Goal: Task Accomplishment & Management: Use online tool/utility

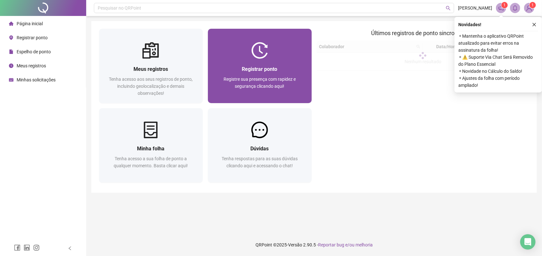
click at [266, 75] on div "Registrar ponto Registre sua presença com rapidez e segurança clicando aqui!" at bounding box center [260, 81] width 89 height 32
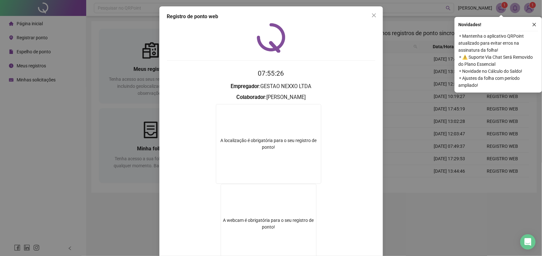
click at [371, 12] on button "Close" at bounding box center [374, 15] width 10 height 10
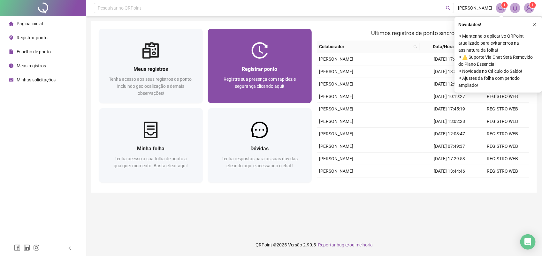
click at [267, 58] on img at bounding box center [260, 50] width 17 height 17
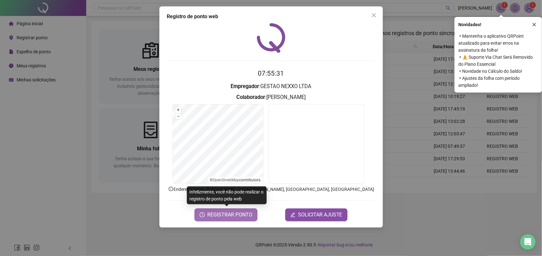
click at [251, 216] on span "REGISTRAR PONTO" at bounding box center [229, 215] width 45 height 8
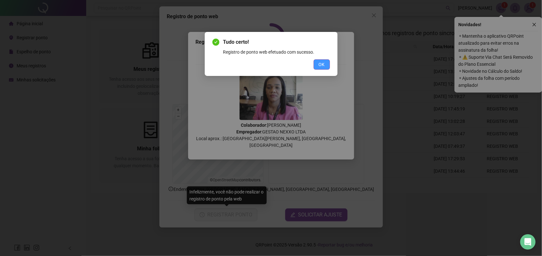
click at [321, 65] on span "OK" at bounding box center [322, 64] width 6 height 7
